Goal: Task Accomplishment & Management: Manage account settings

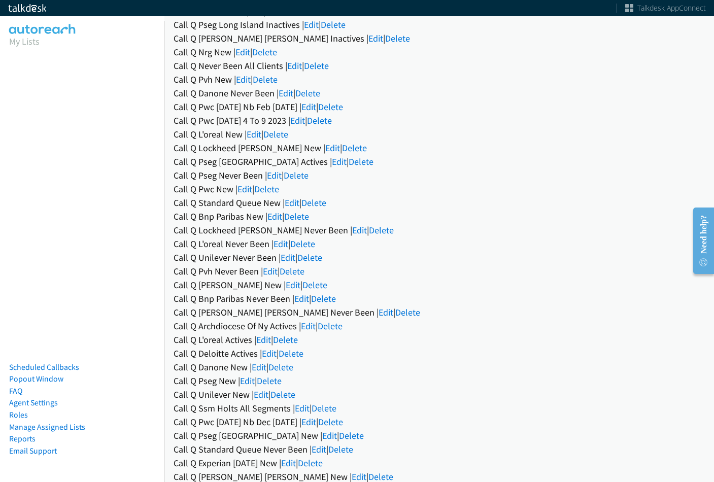
scroll to position [457, 0]
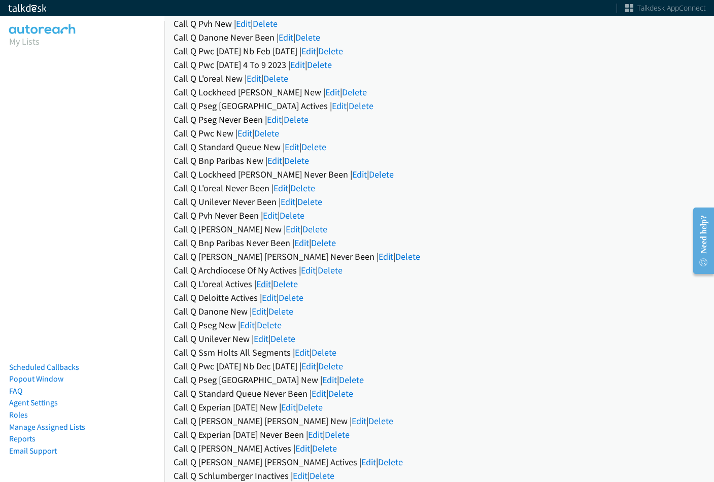
click at [265, 280] on link "Edit" at bounding box center [263, 284] width 15 height 12
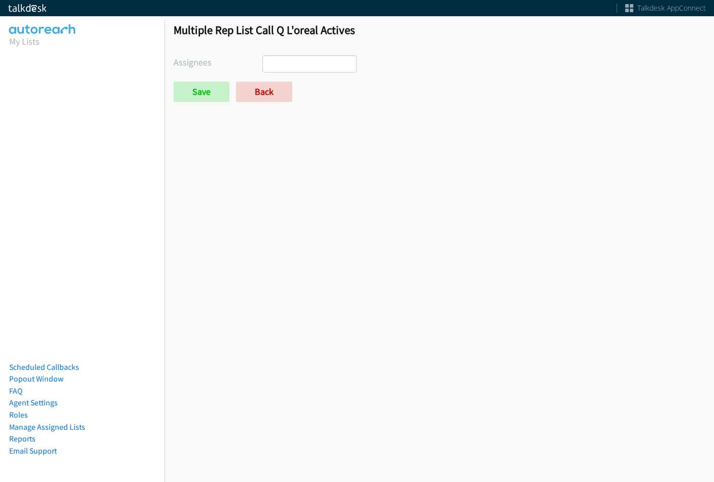
click at [319, 66] on ul at bounding box center [309, 64] width 93 height 16
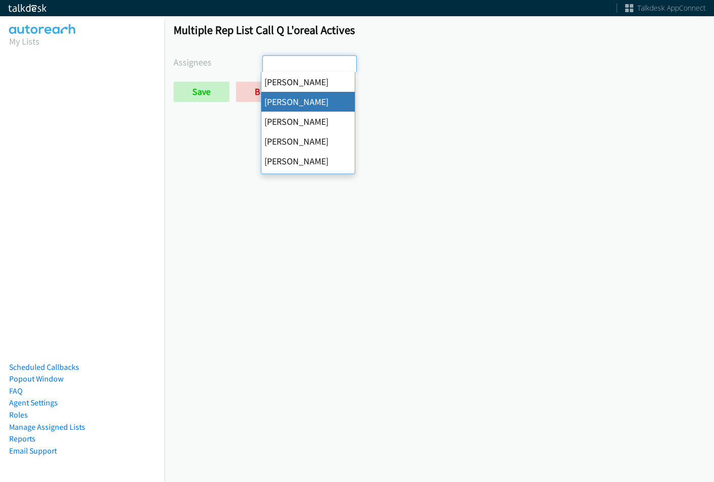
select select "05d74157-9386-4beb-b15d-36aa9c6f71bc"
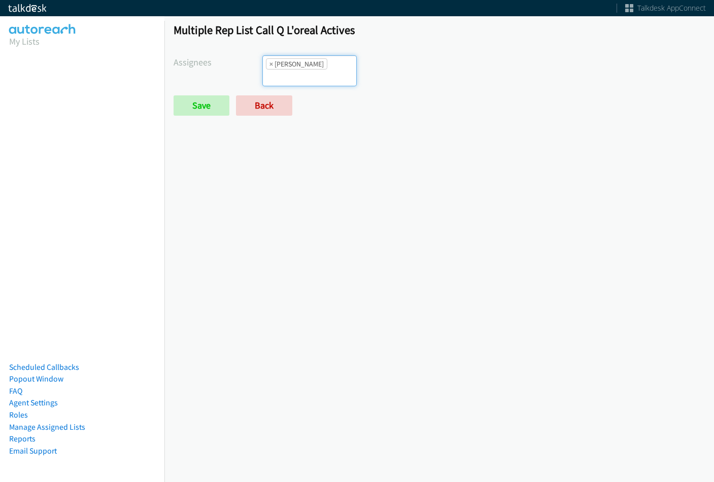
click at [306, 55] on div "Multiple Rep List Call Q L'oreal Actives Assignees Abigail Odhiambo Alana Ruiz …" at bounding box center [438, 74] width 549 height 120
click at [298, 72] on input "search" at bounding box center [281, 77] width 36 height 16
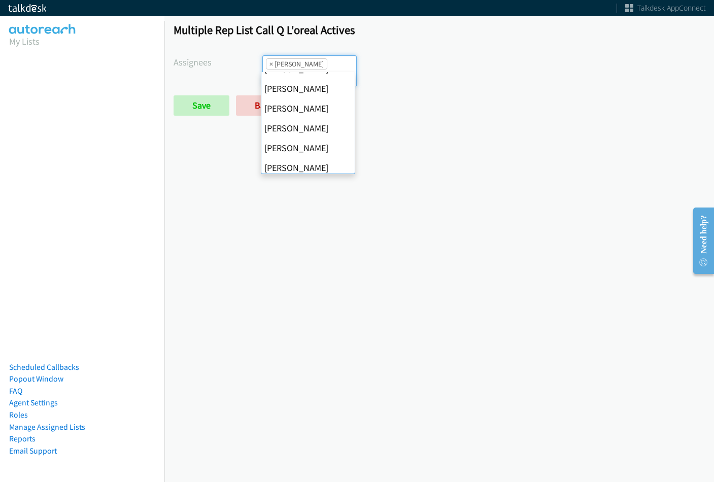
scroll to position [152, 0]
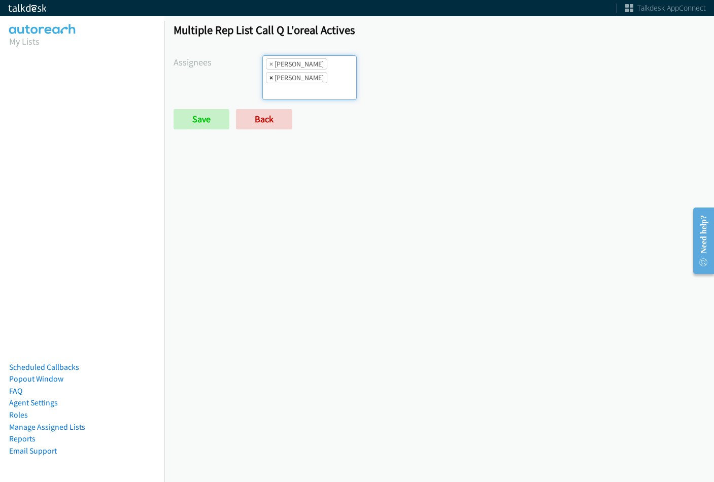
click at [271, 78] on span "×" at bounding box center [271, 78] width 4 height 10
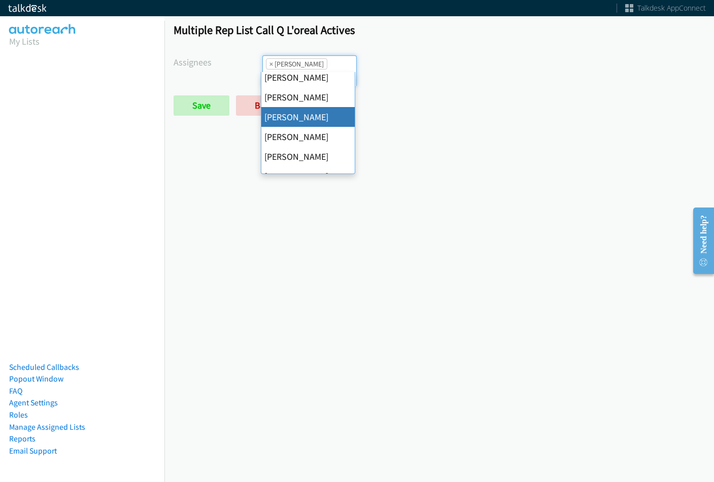
scroll to position [101, 0]
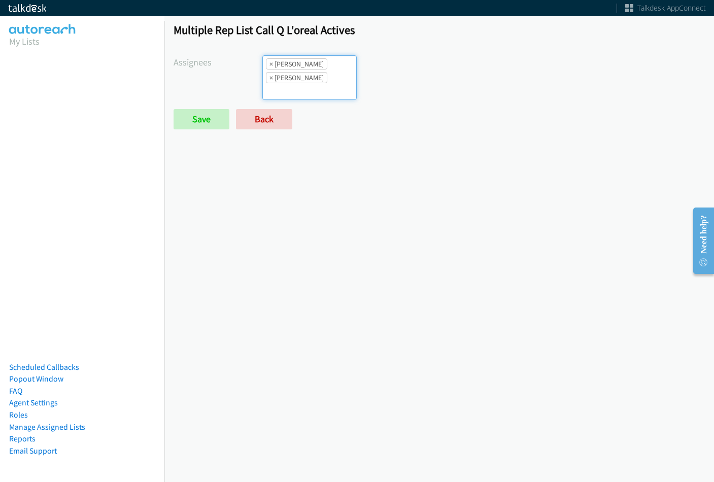
click at [308, 81] on li "× Jasmin Martinez" at bounding box center [296, 77] width 61 height 11
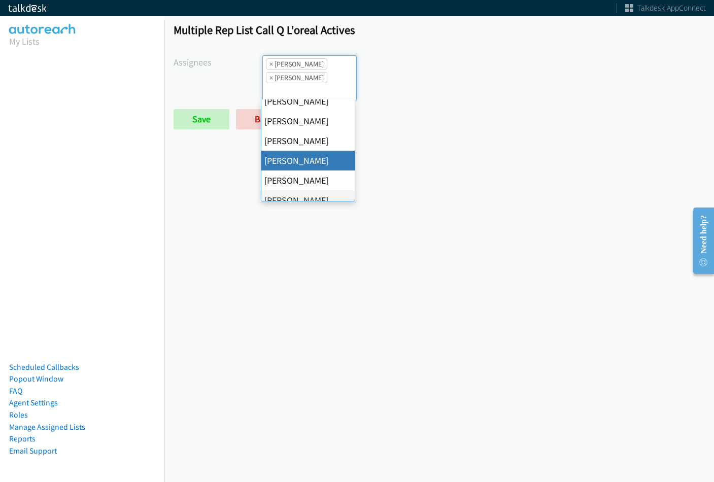
scroll to position [51, 0]
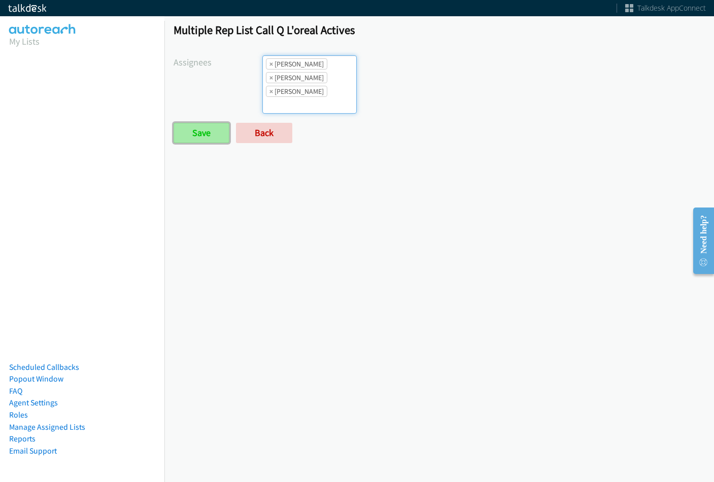
click at [217, 127] on input "Save" at bounding box center [201, 133] width 56 height 20
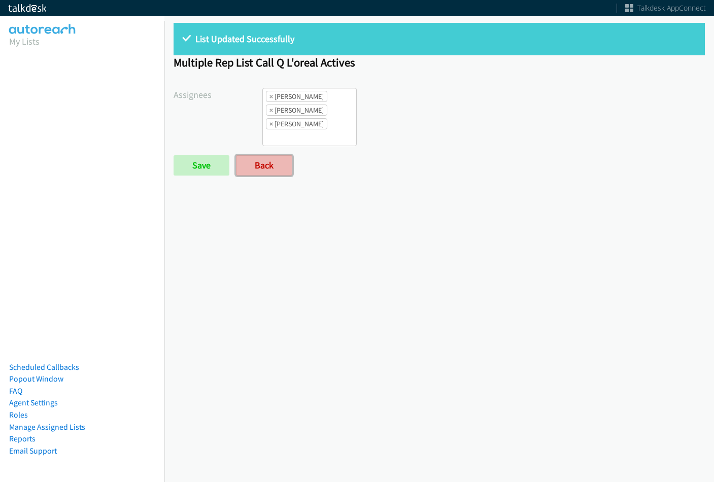
click at [268, 161] on link "Back" at bounding box center [264, 165] width 56 height 20
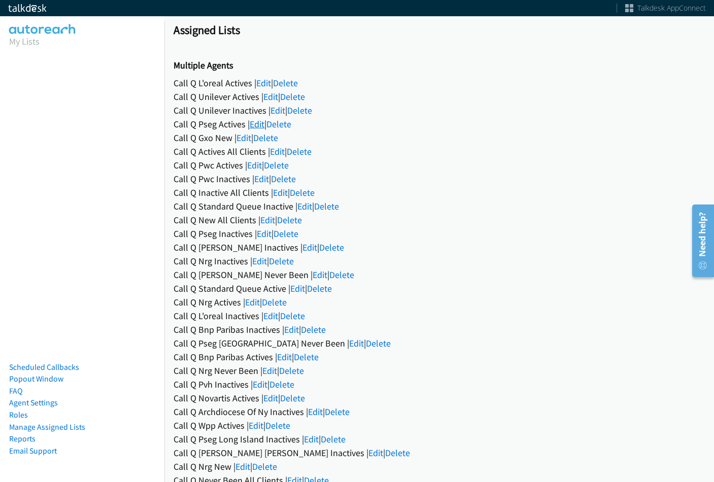
click at [262, 123] on link "Edit" at bounding box center [257, 124] width 15 height 12
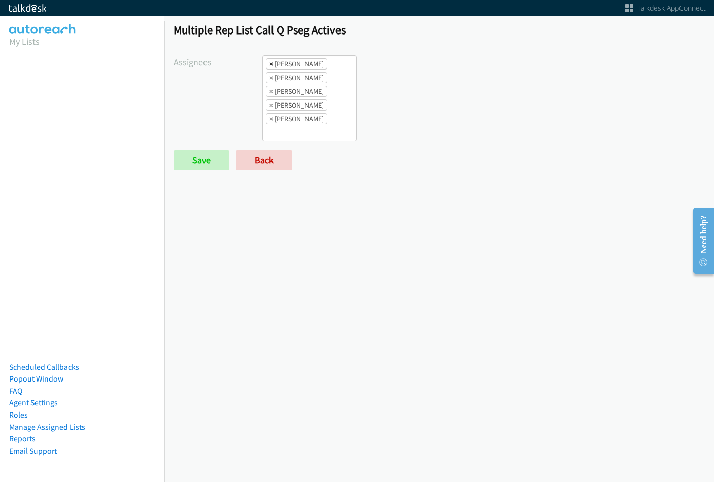
click at [269, 62] on span "×" at bounding box center [271, 64] width 4 height 10
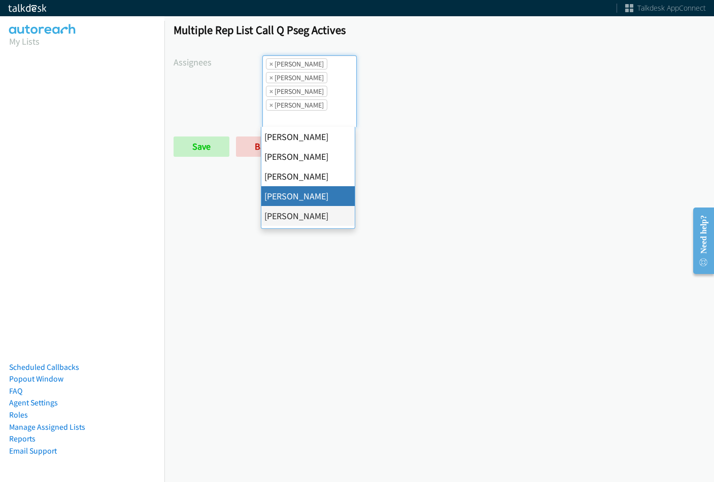
scroll to position [12, 0]
click at [269, 62] on span "×" at bounding box center [271, 64] width 4 height 10
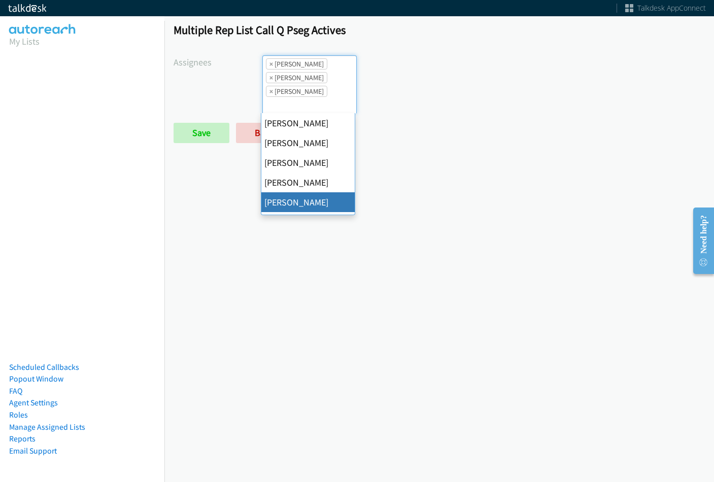
click at [269, 62] on span "×" at bounding box center [271, 64] width 4 height 10
select select "74240000-76d9-4cf3-9953-4c2484ee5015"
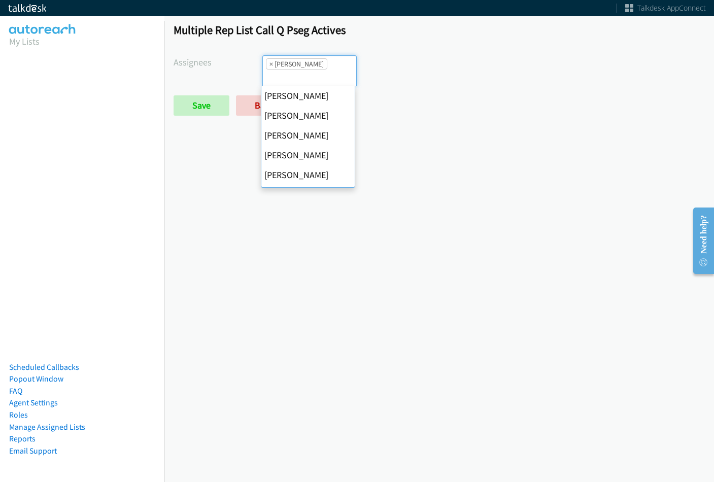
scroll to position [138, 0]
click at [269, 62] on span "×" at bounding box center [271, 64] width 4 height 10
select select
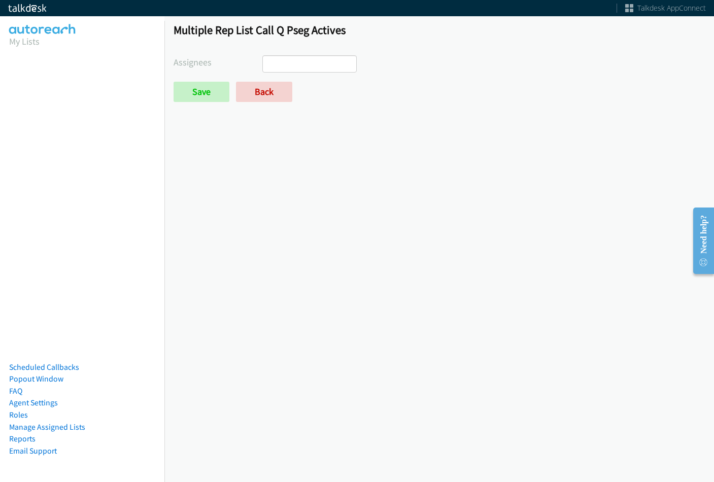
click at [234, 92] on div "Save Back" at bounding box center [350, 92] width 354 height 20
click at [211, 97] on input "Save" at bounding box center [201, 92] width 56 height 20
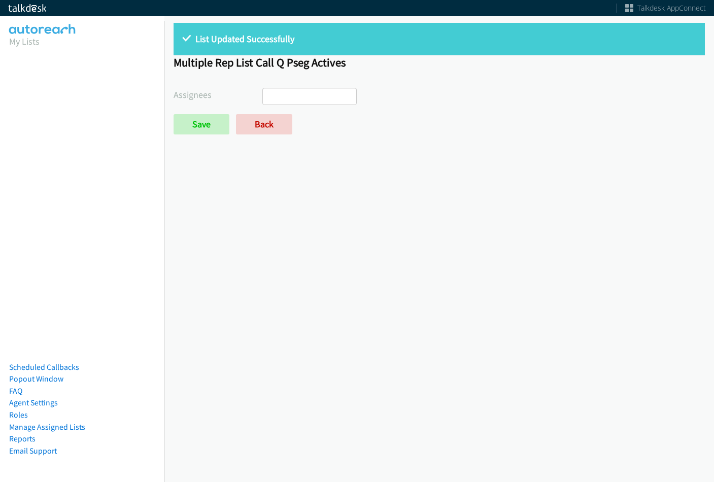
select select
click at [264, 132] on link "Back" at bounding box center [264, 124] width 56 height 20
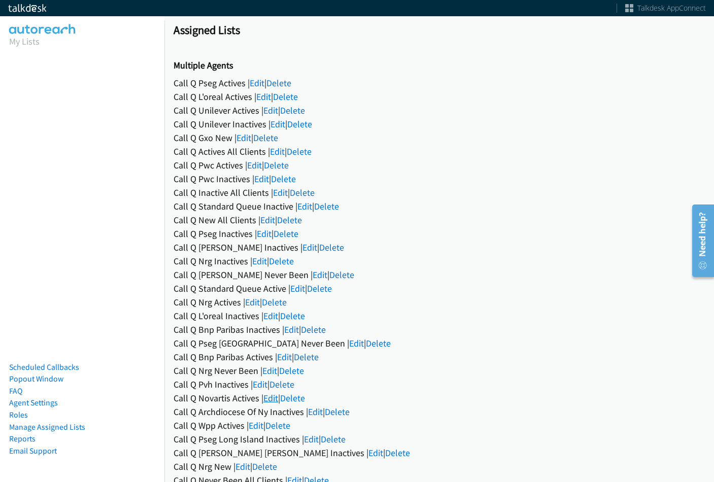
click at [272, 396] on link "Edit" at bounding box center [270, 398] width 15 height 12
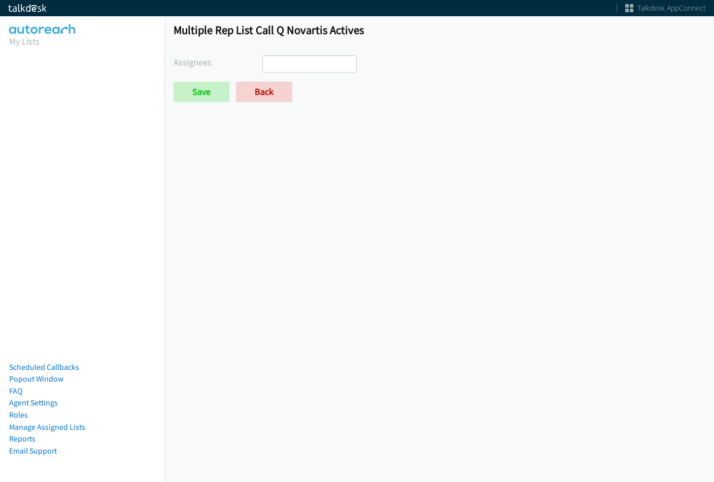
drag, startPoint x: 300, startPoint y: 62, endPoint x: 296, endPoint y: 69, distance: 8.0
click at [300, 62] on ul at bounding box center [309, 64] width 93 height 16
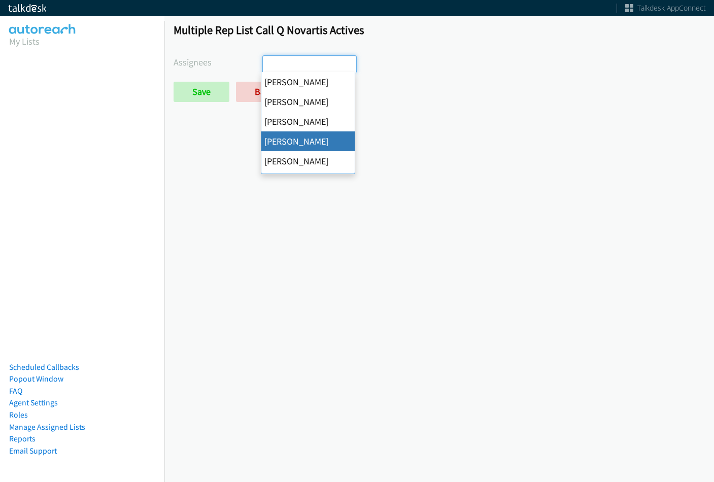
select select "29b0b8ef-34fc-44e8-9e6a-480e1538e45b"
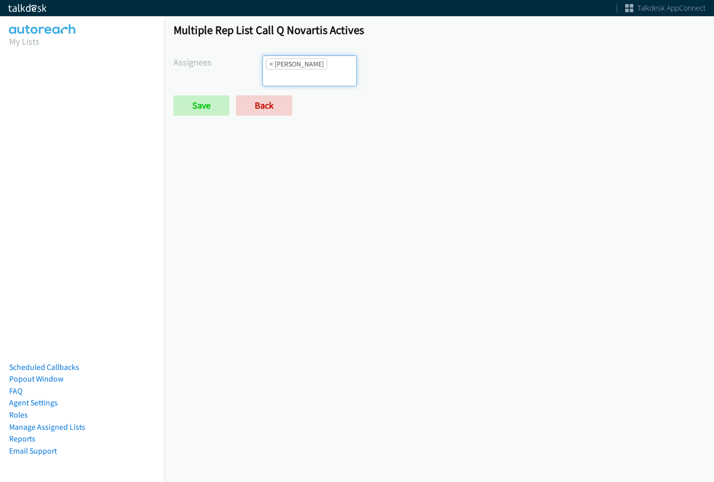
scroll to position [37, 0]
click at [298, 69] on input "search" at bounding box center [281, 77] width 36 height 16
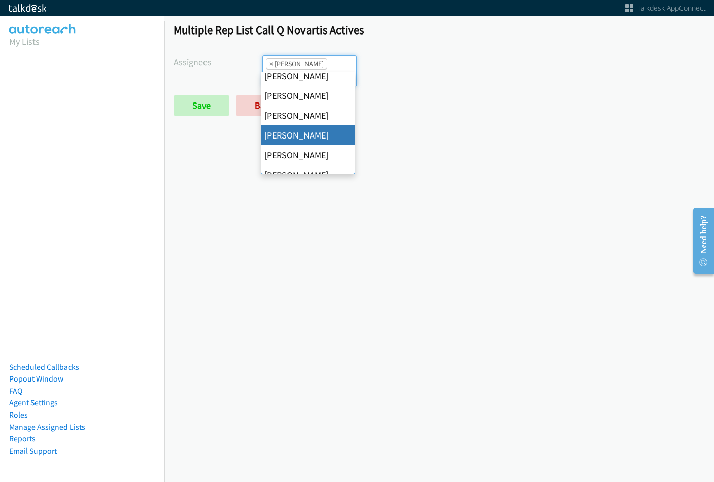
scroll to position [101, 0]
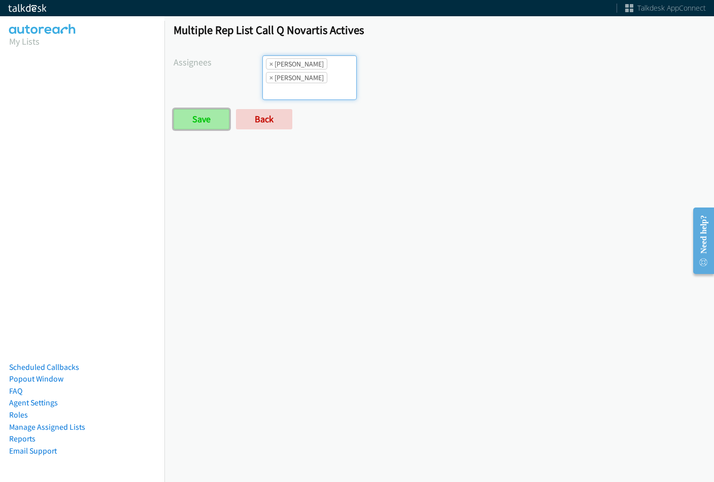
click at [199, 111] on input "Save" at bounding box center [201, 119] width 56 height 20
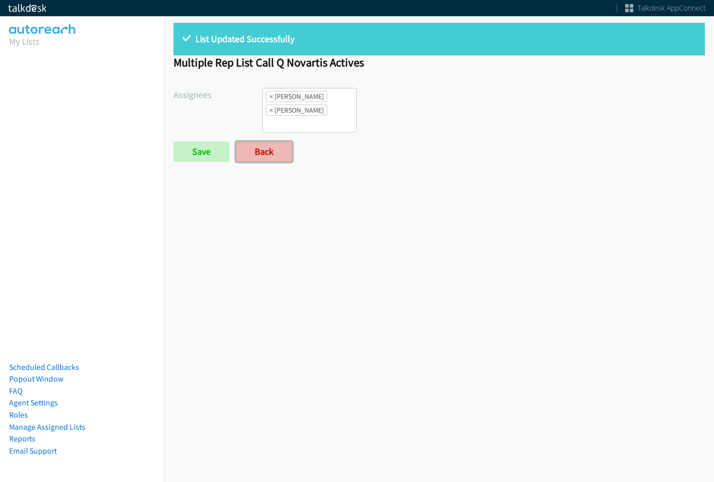
click at [279, 150] on link "Back" at bounding box center [264, 152] width 56 height 20
